Goal: Transaction & Acquisition: Purchase product/service

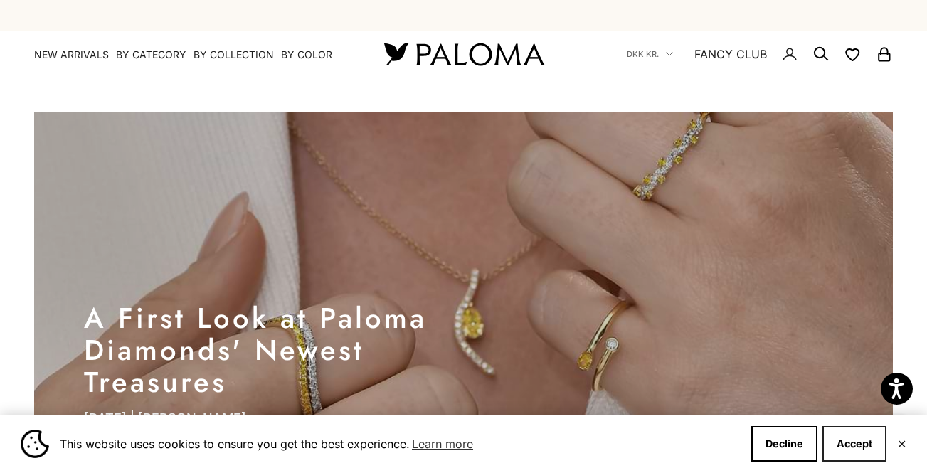
click at [862, 455] on button "Accept" at bounding box center [854, 444] width 64 height 36
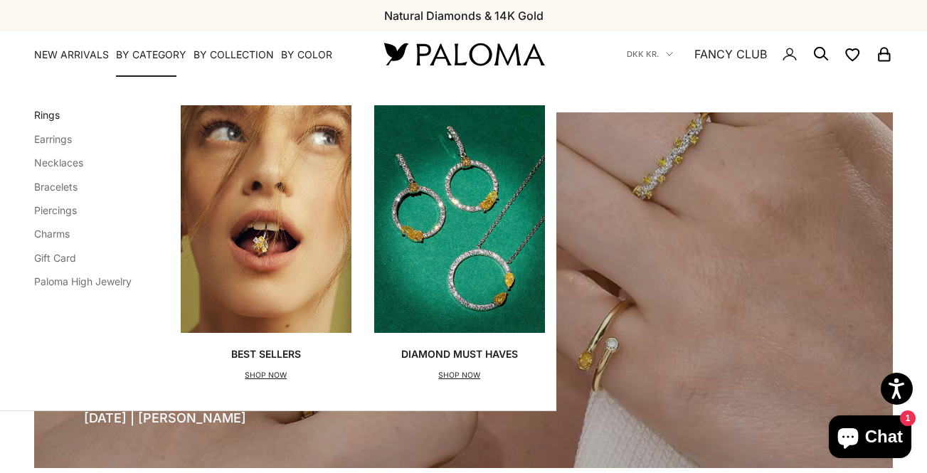
click at [57, 112] on link "Rings" at bounding box center [47, 115] width 26 height 12
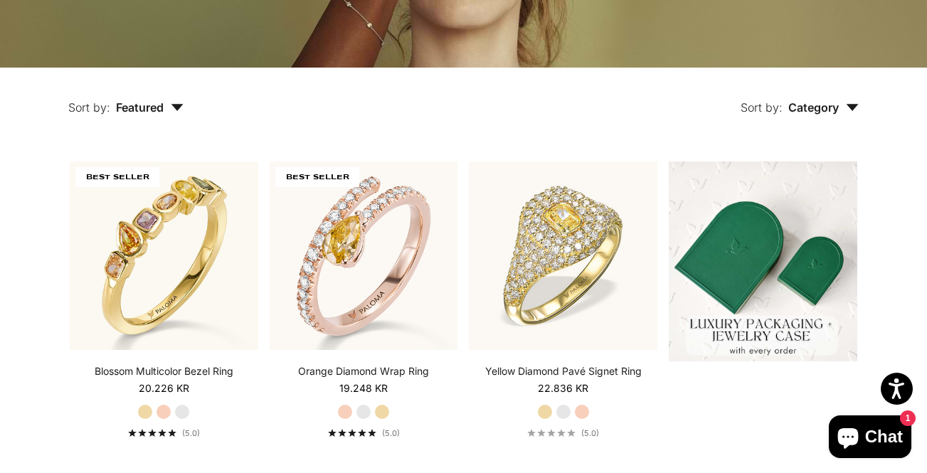
scroll to position [246, 0]
click at [831, 110] on span "Category" at bounding box center [823, 107] width 70 height 14
click at [142, 117] on button "Sort by: Featured" at bounding box center [126, 98] width 181 height 60
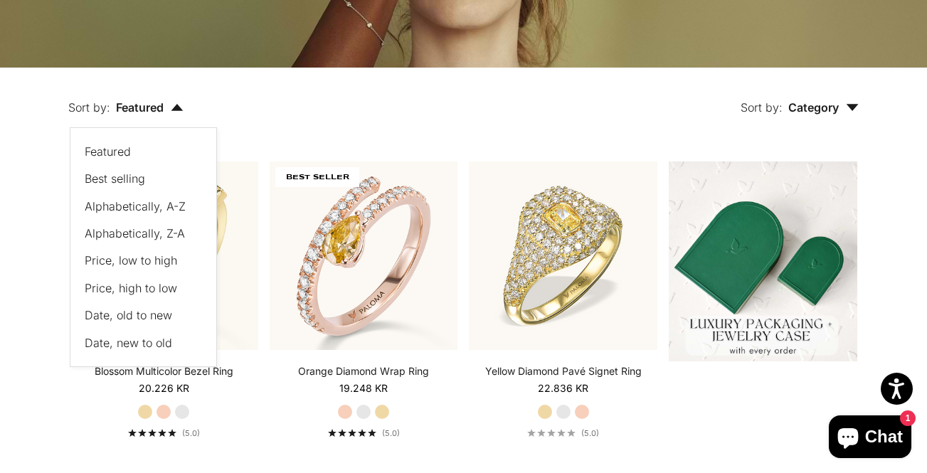
click at [144, 336] on span "Date, new to old" at bounding box center [128, 343] width 87 height 14
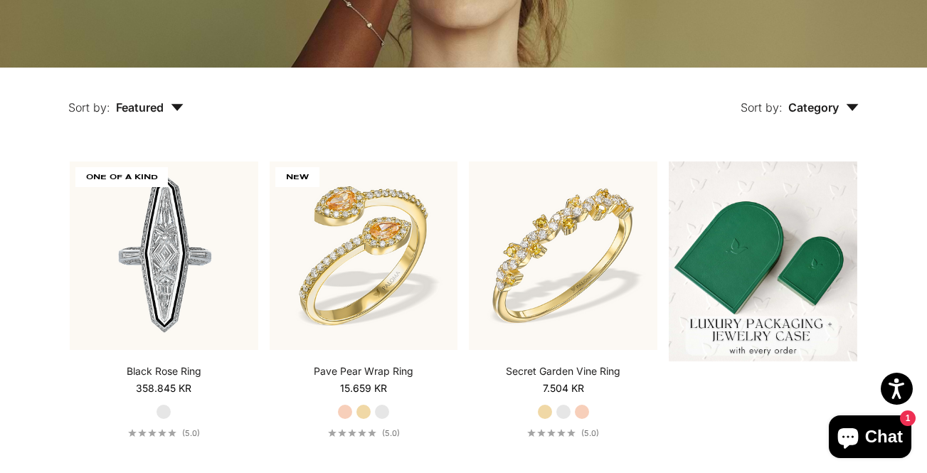
scroll to position [288, 0]
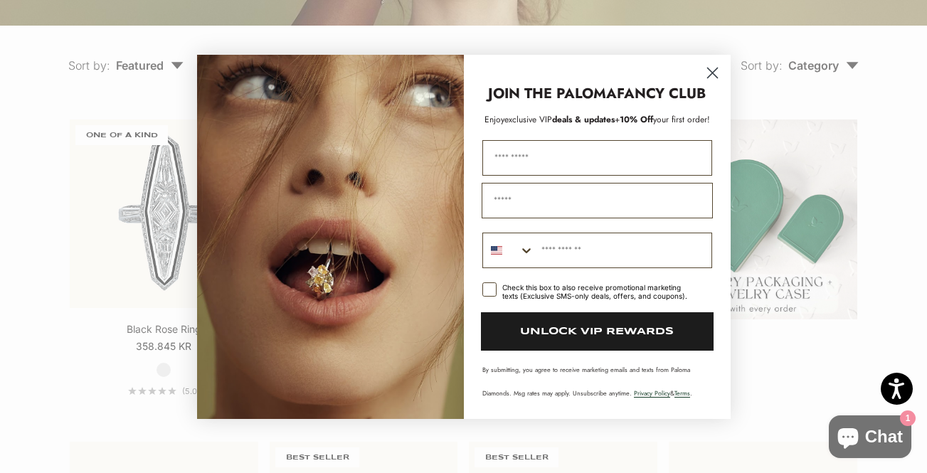
click at [44, 221] on div "Close dialog JOIN THE PALOMA FANCY CLUB Enjoy exclusive VIP deals & updates + 1…" at bounding box center [463, 236] width 927 height 473
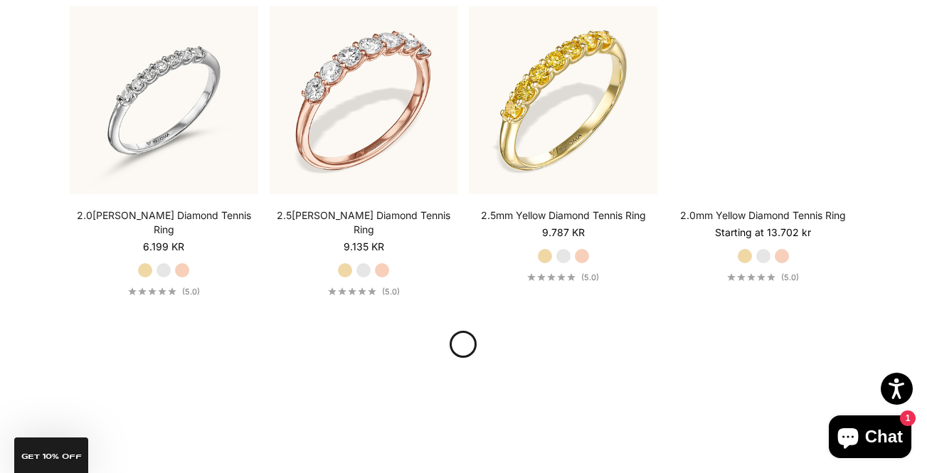
scroll to position [1384, 0]
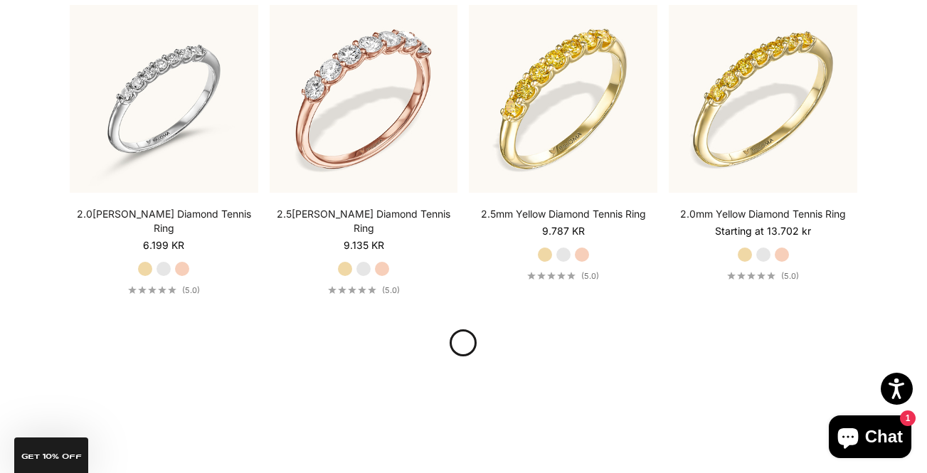
click at [465, 329] on link at bounding box center [463, 342] width 27 height 27
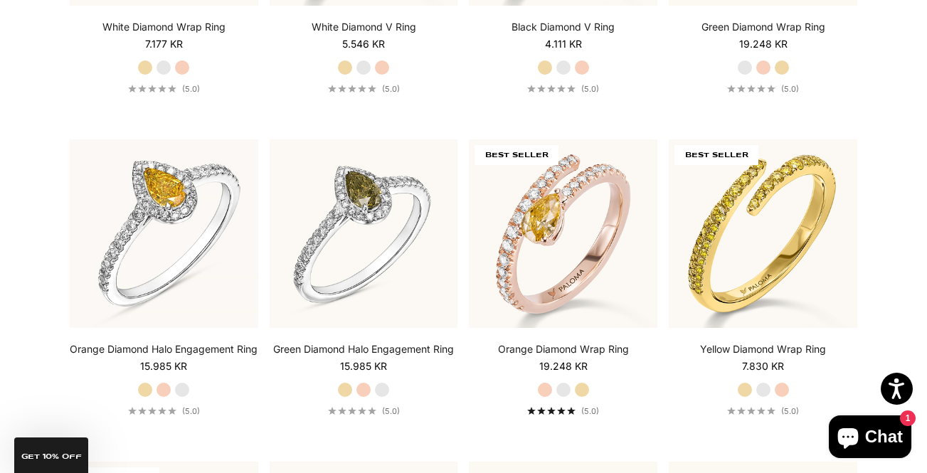
scroll to position [3238, 0]
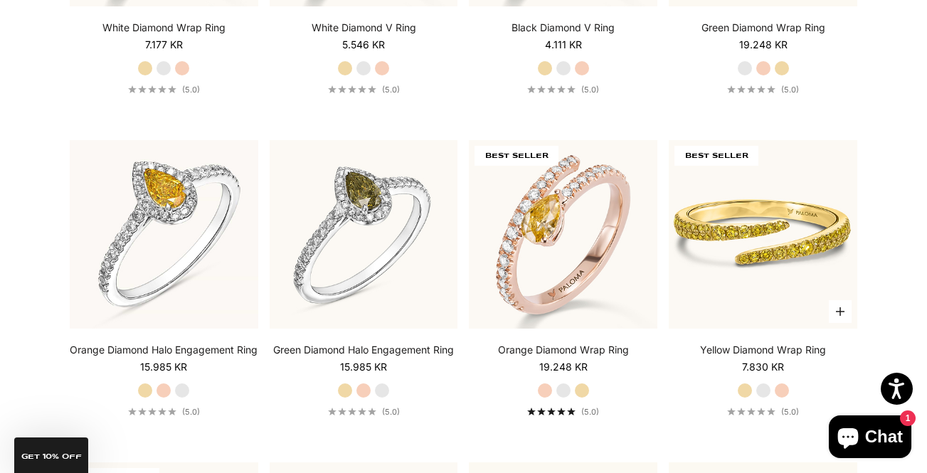
click at [799, 226] on img at bounding box center [763, 234] width 189 height 189
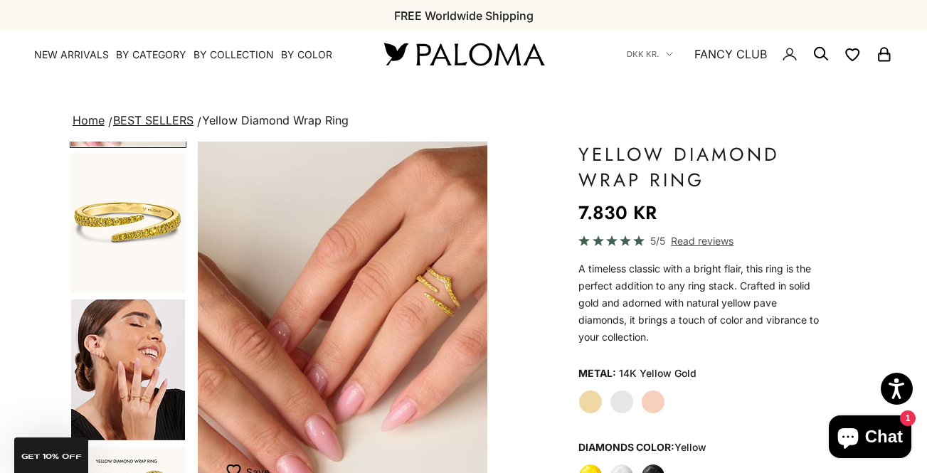
scroll to position [336, 0]
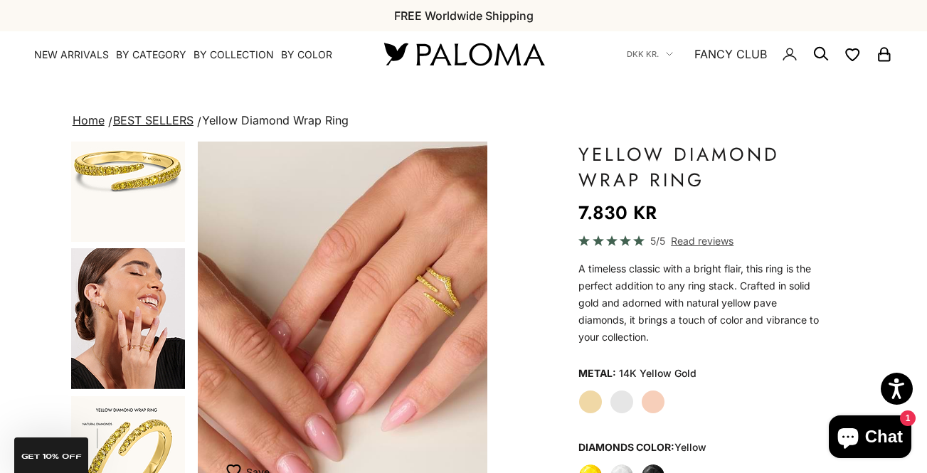
click at [149, 337] on img "Go to item 8" at bounding box center [128, 318] width 114 height 141
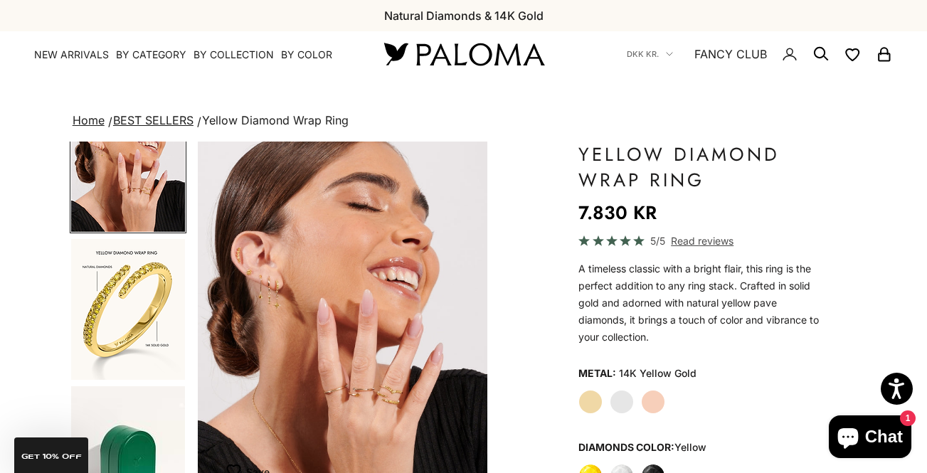
scroll to position [511, 0]
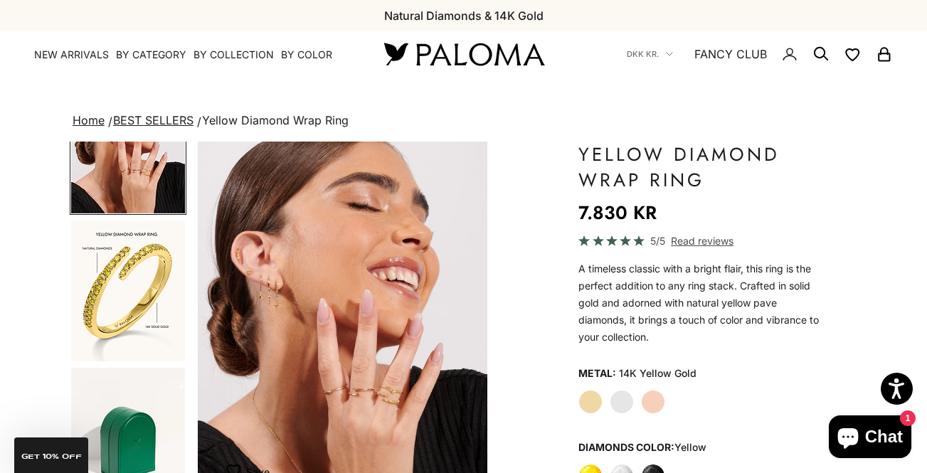
click at [149, 337] on img "Go to item 9" at bounding box center [128, 291] width 114 height 141
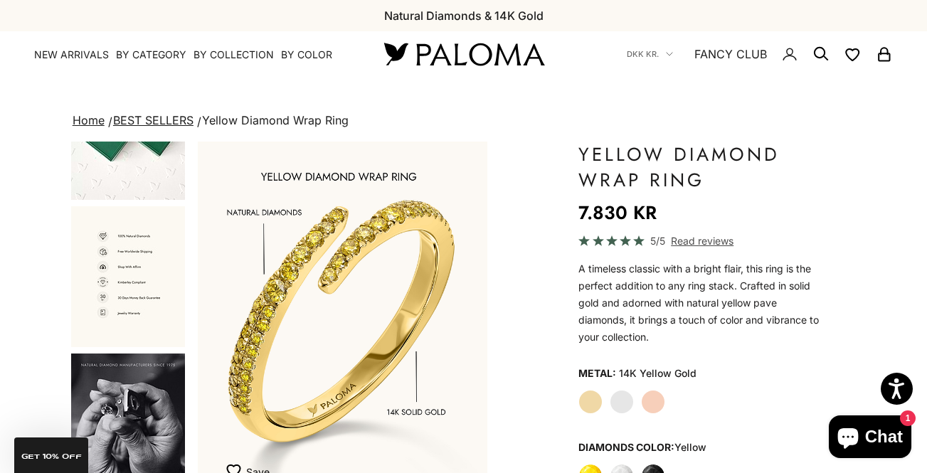
scroll to position [961, 0]
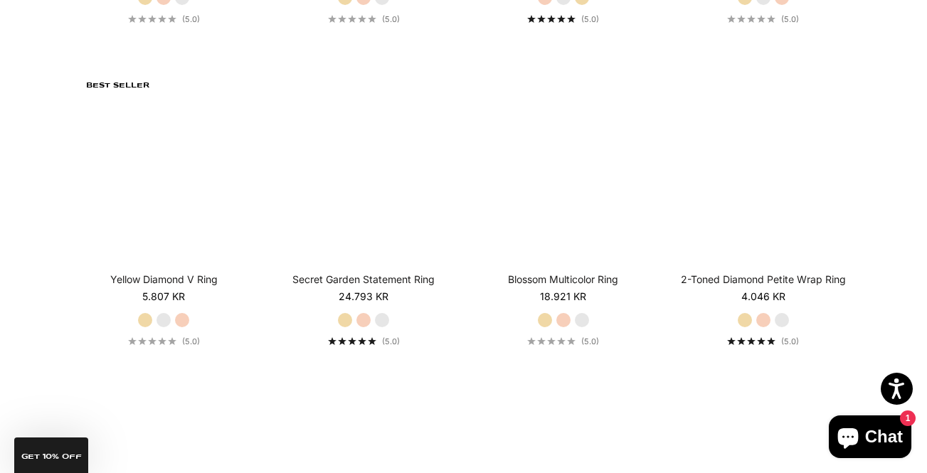
scroll to position [3632, 0]
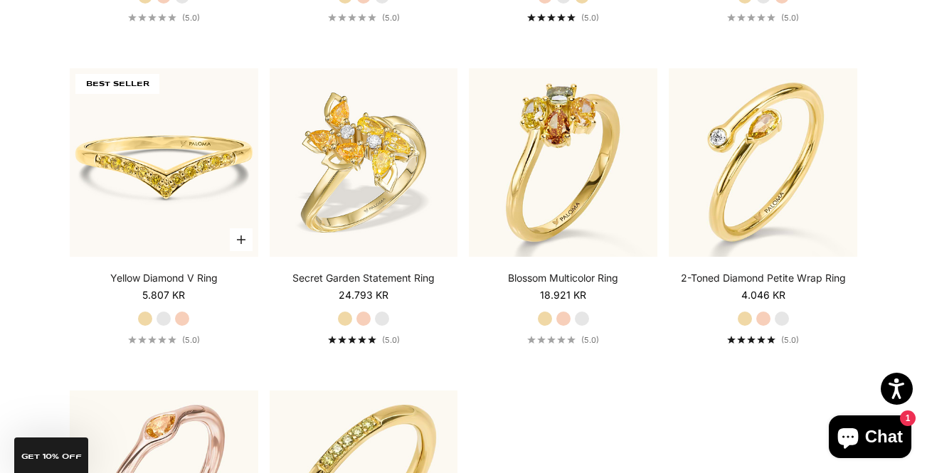
click at [172, 146] on img at bounding box center [164, 162] width 189 height 189
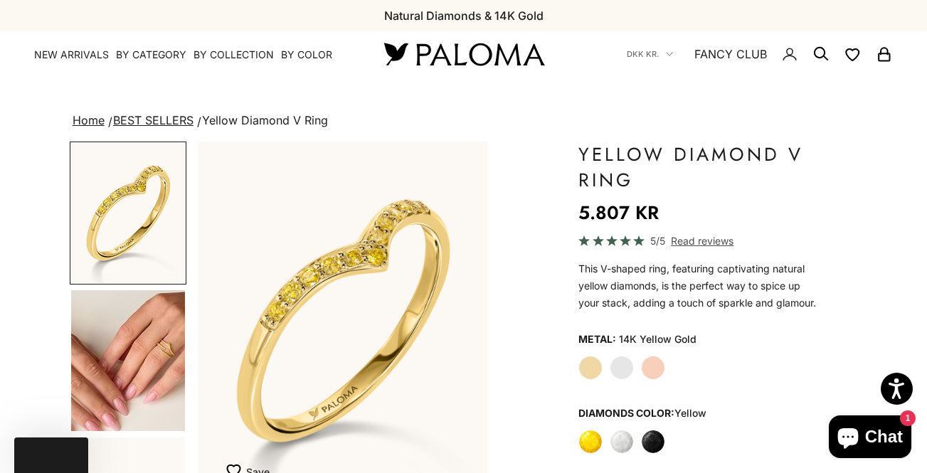
click at [138, 349] on img "Go to item 4" at bounding box center [128, 360] width 114 height 141
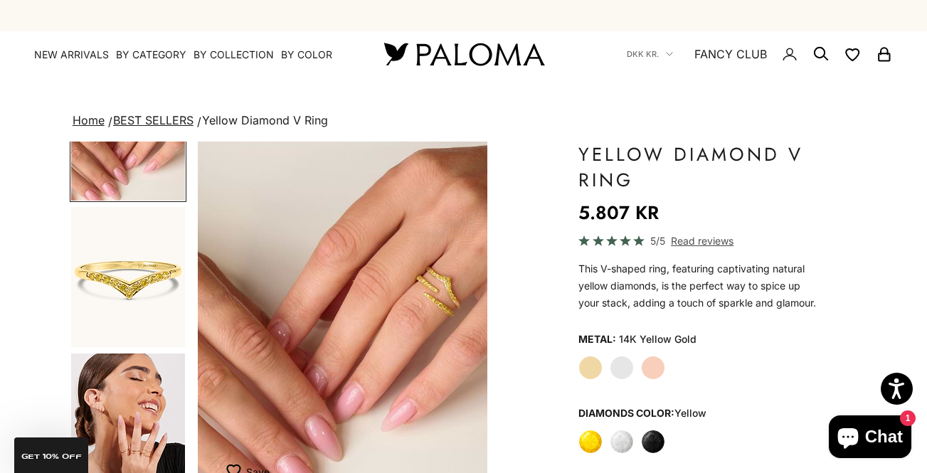
scroll to position [225, 0]
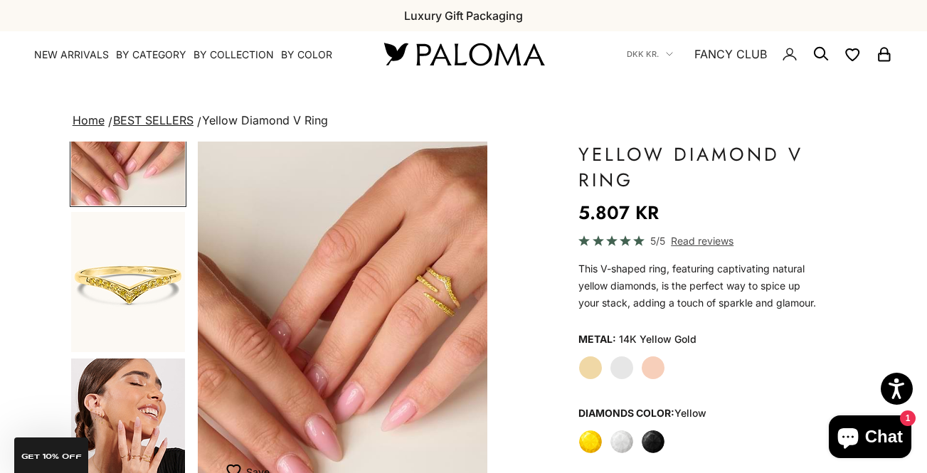
click at [146, 283] on img "Go to item 5" at bounding box center [128, 282] width 114 height 140
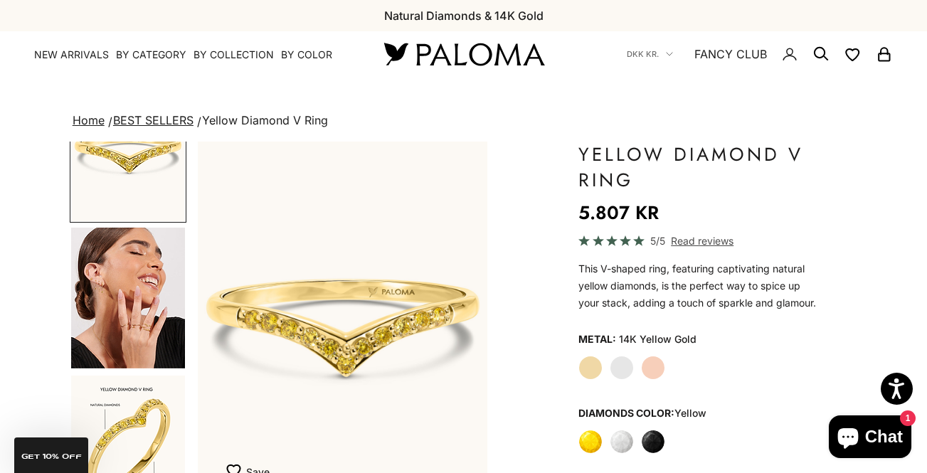
scroll to position [371, 0]
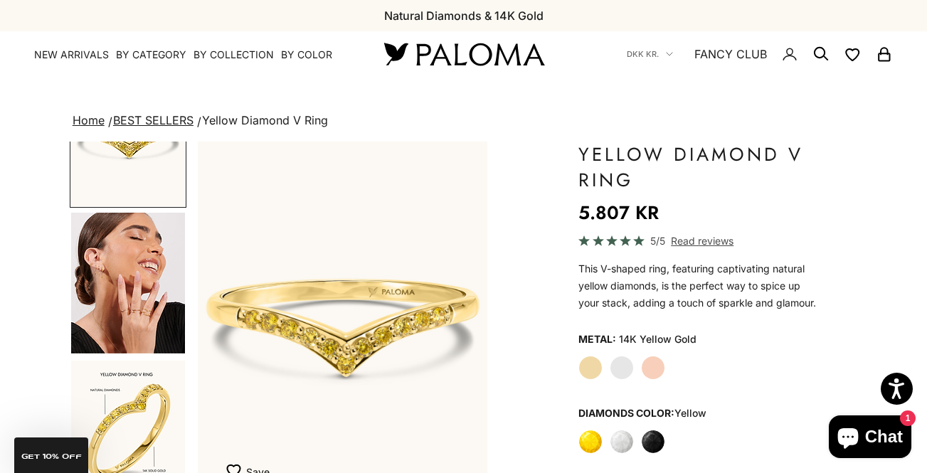
click at [146, 283] on img "Go to item 8" at bounding box center [128, 283] width 114 height 141
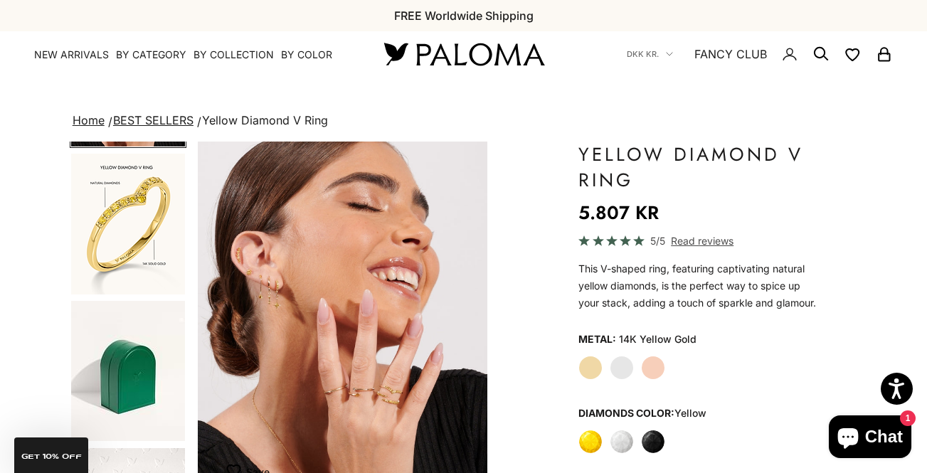
scroll to position [586, 0]
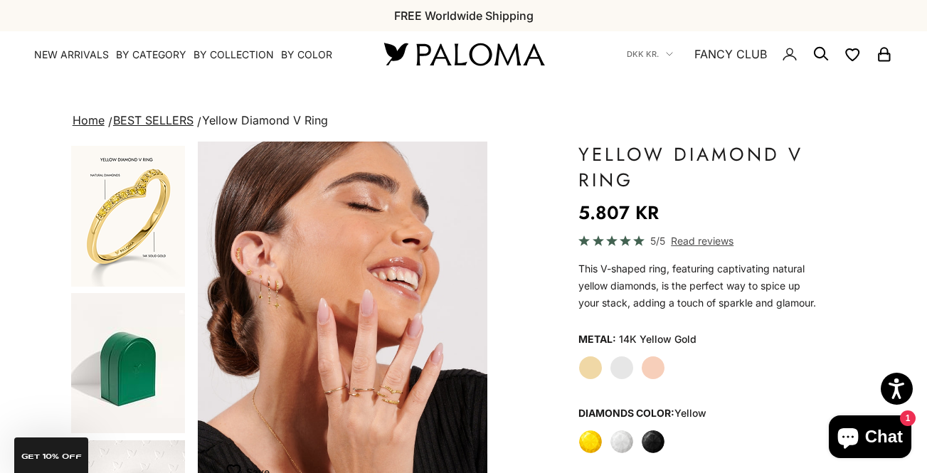
click at [146, 283] on img "Go to item 9" at bounding box center [128, 216] width 114 height 141
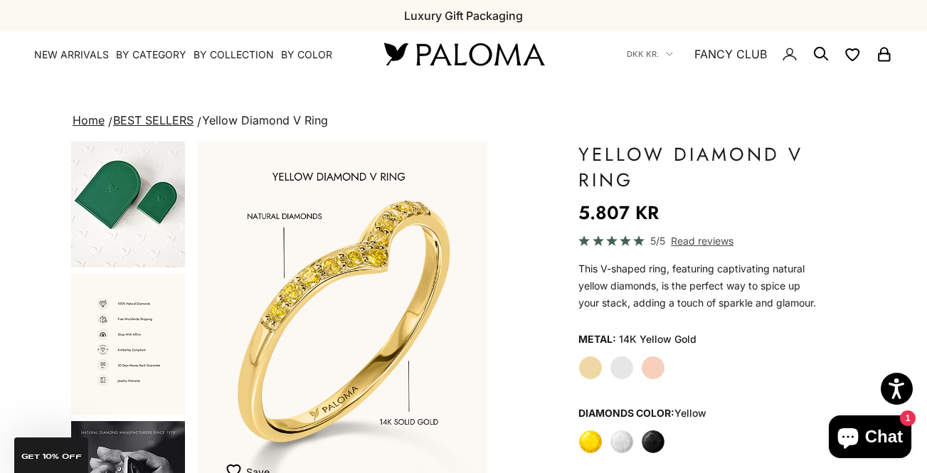
scroll to position [971, 0]
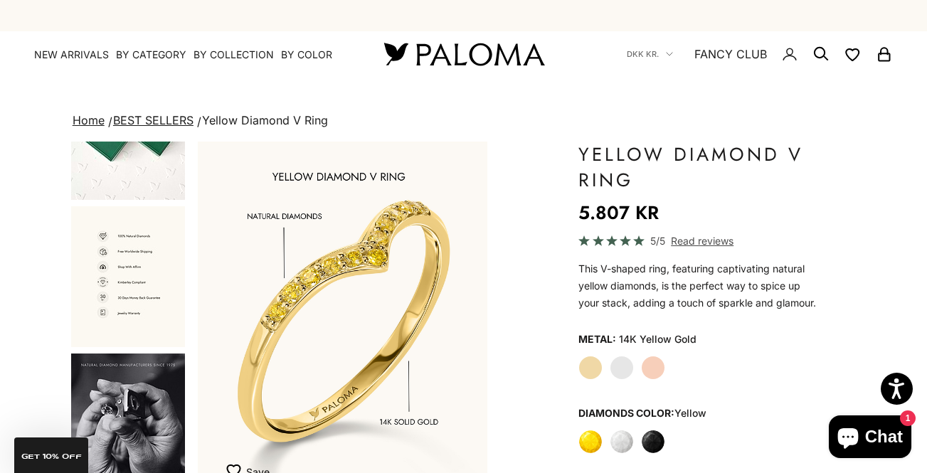
click at [122, 265] on img "Go to item 14" at bounding box center [128, 276] width 114 height 141
